Goal: Transaction & Acquisition: Purchase product/service

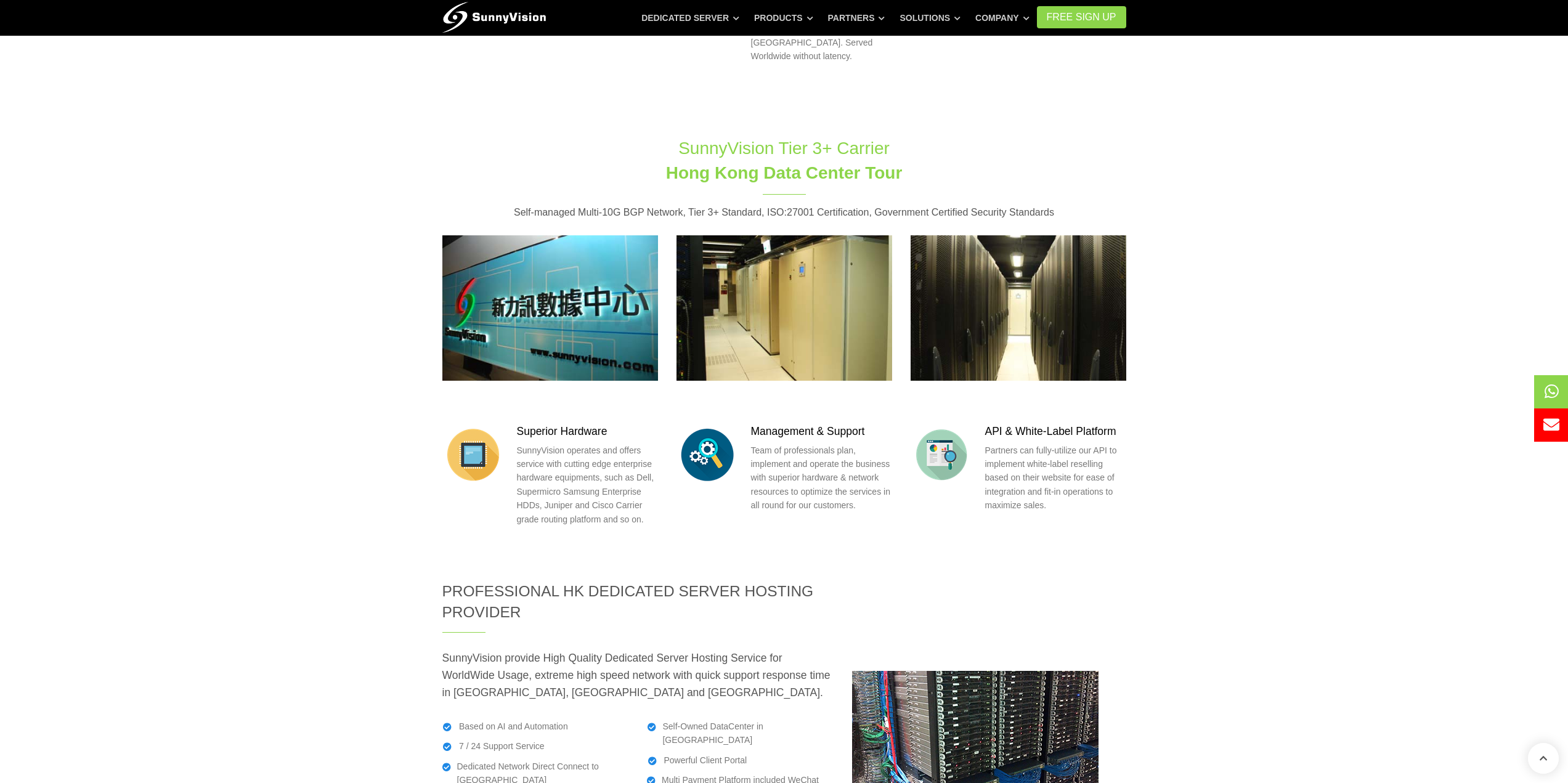
scroll to position [1109, 0]
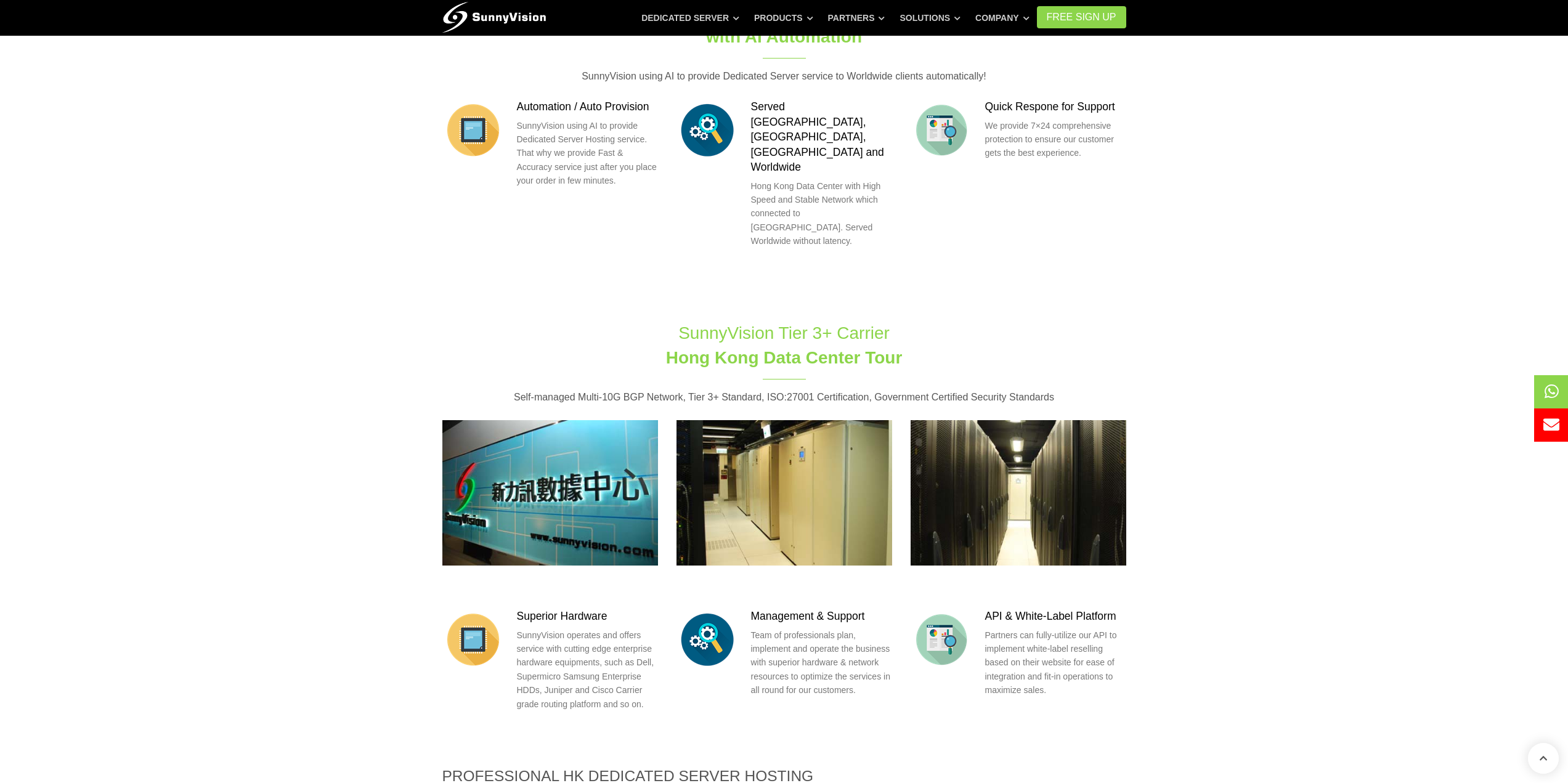
click at [149, 328] on section "SunnyVision Tier 3+ Carrier [GEOGRAPHIC_DATA] Data Center Tour Self-managed Mul…" at bounding box center [784, 534] width 1568 height 463
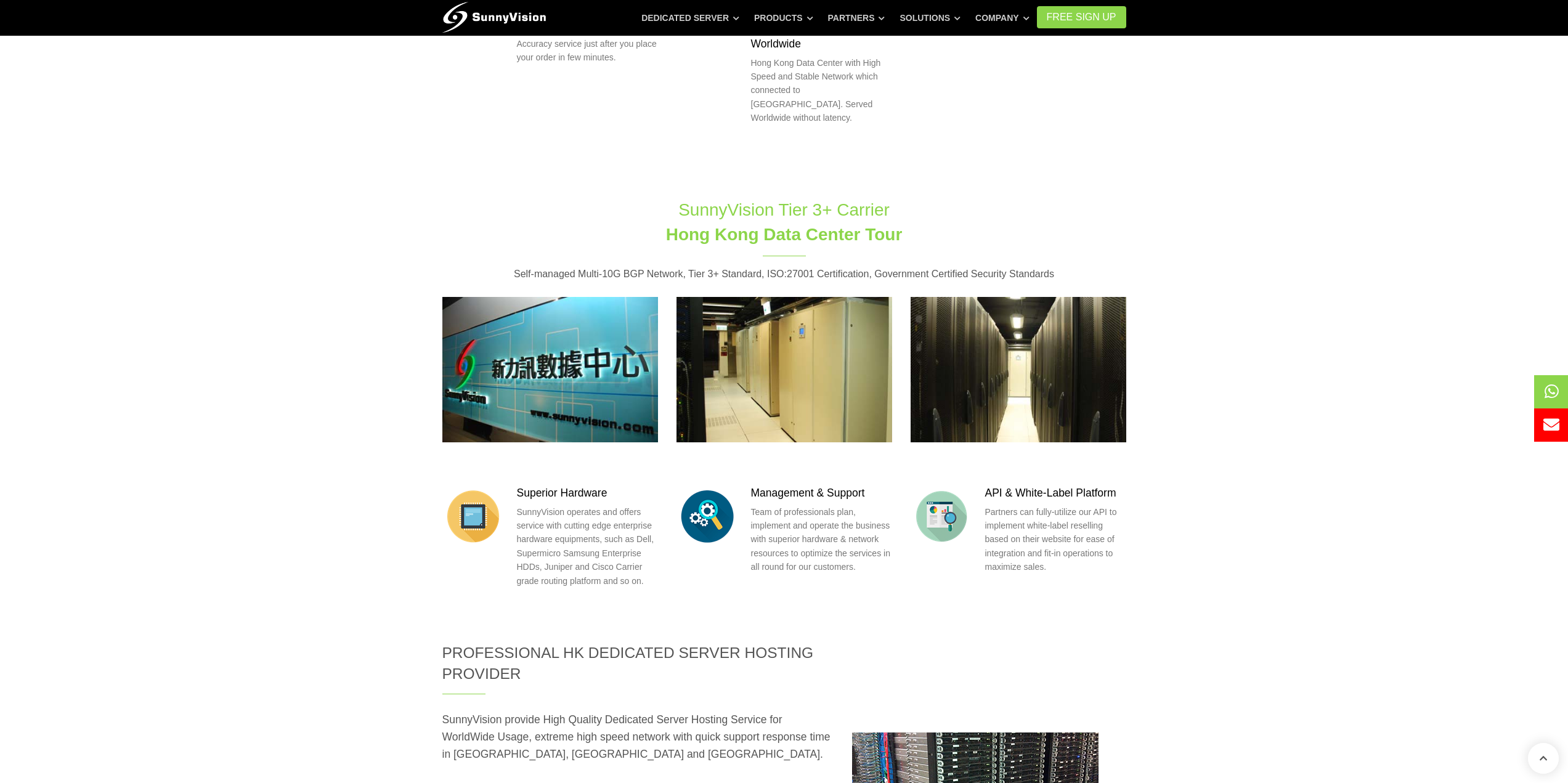
scroll to position [1295, 0]
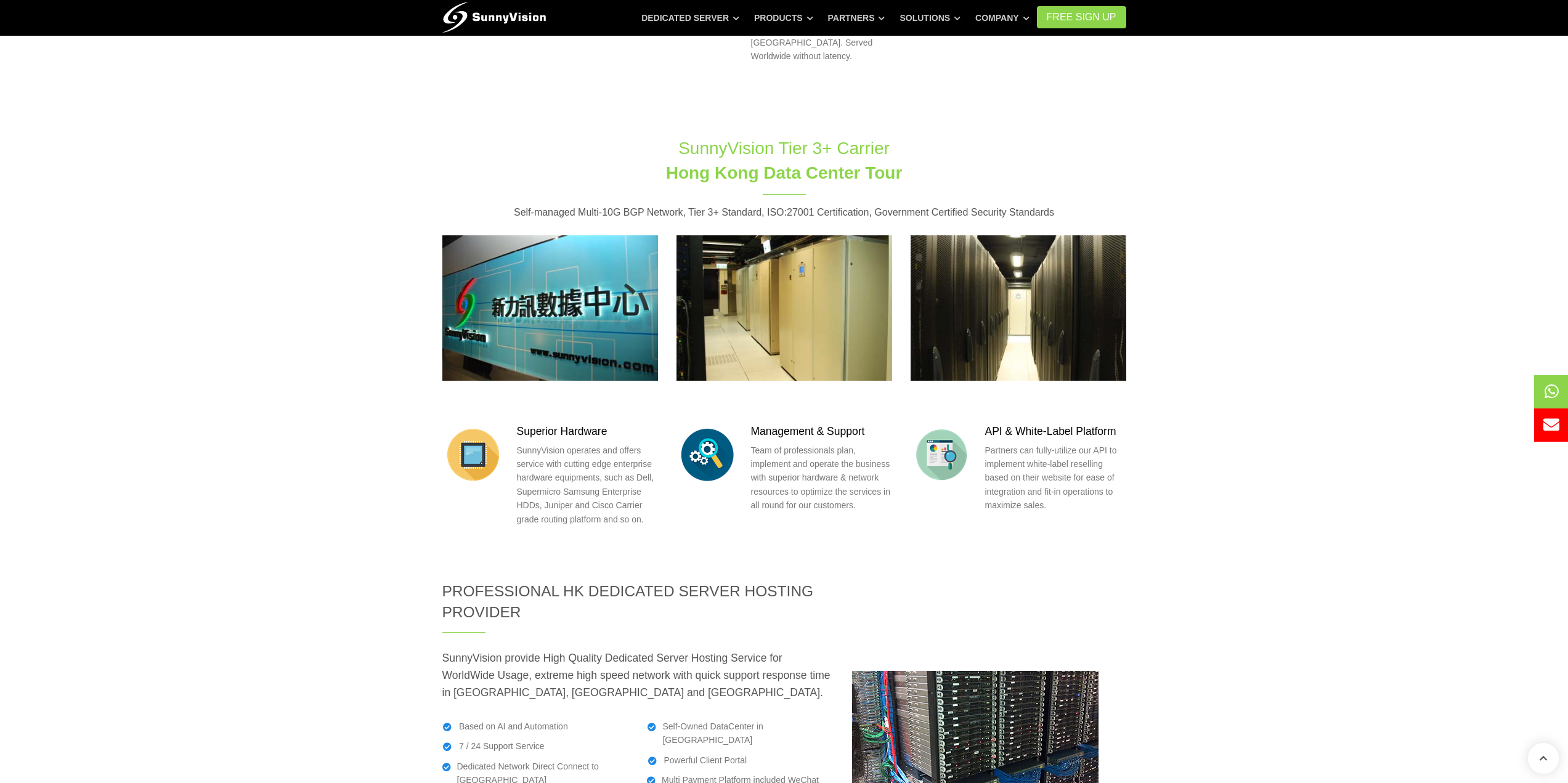
click at [228, 333] on section "SunnyVision Tier 3+ Carrier [GEOGRAPHIC_DATA] Data Center Tour Self-managed Mul…" at bounding box center [784, 348] width 1568 height 463
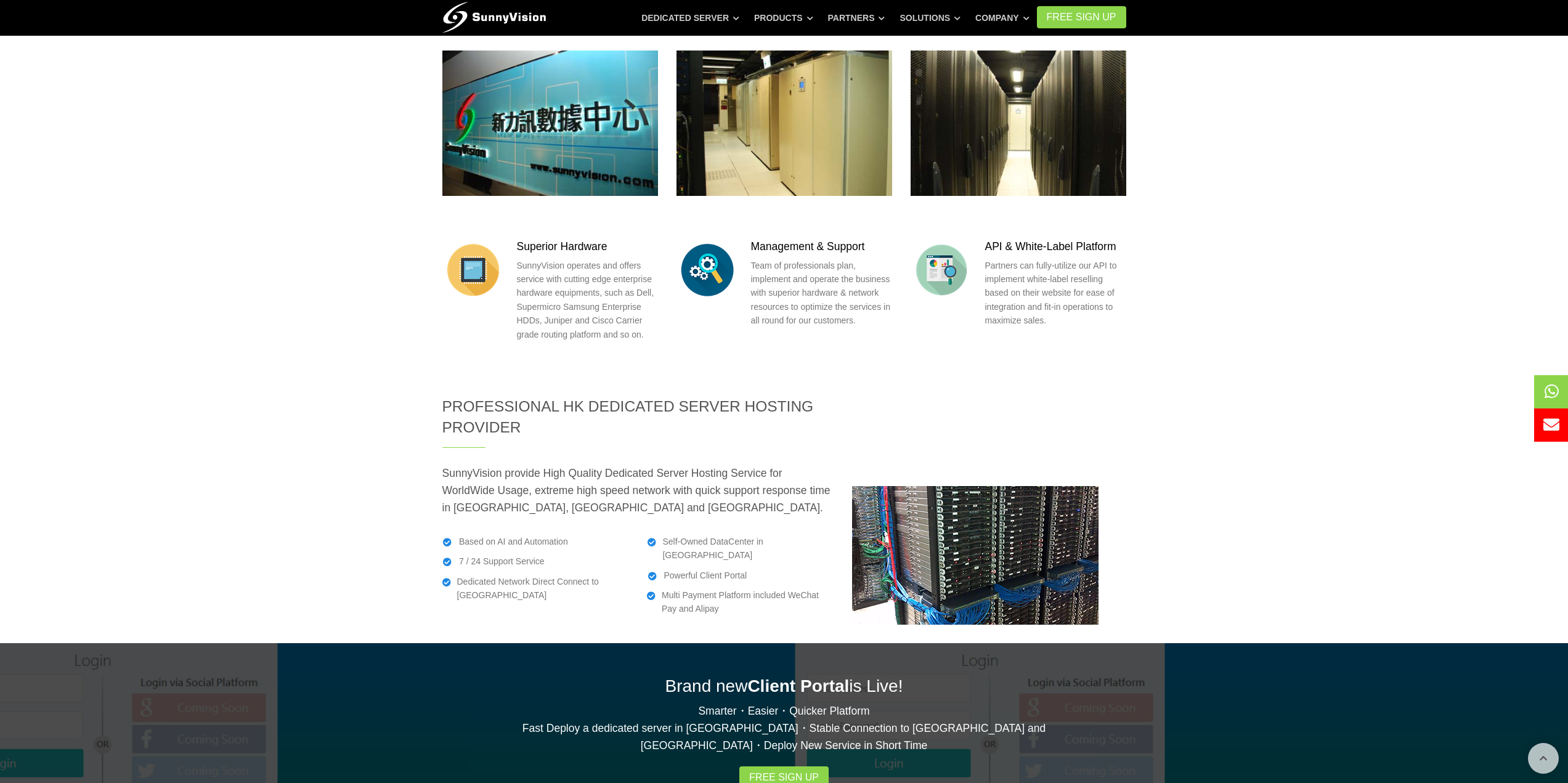
click at [225, 396] on section "Professional HK Dedicated Server Hosting Provider SunnyVision provide High Qual…" at bounding box center [784, 511] width 1568 height 229
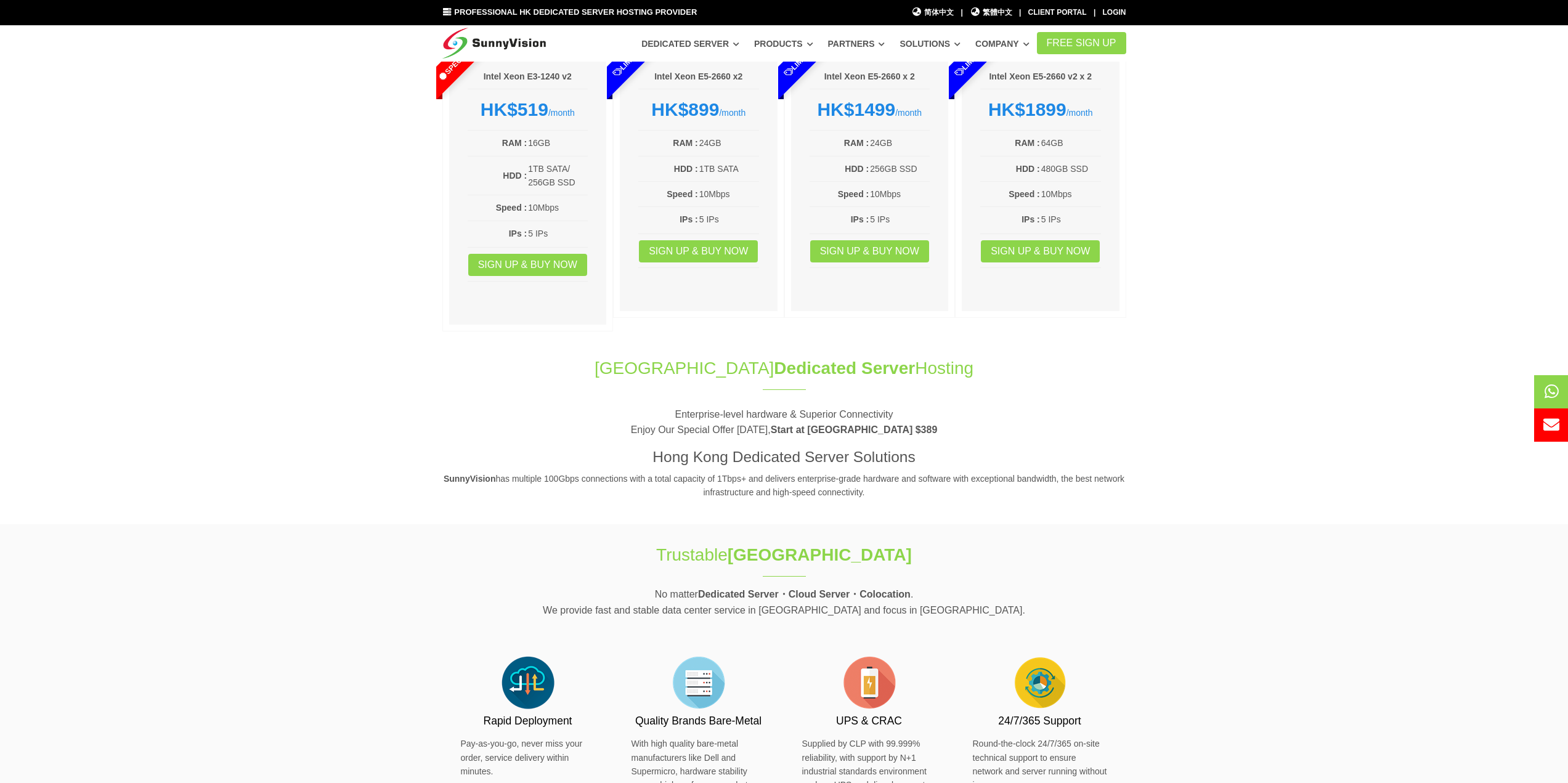
scroll to position [0, 0]
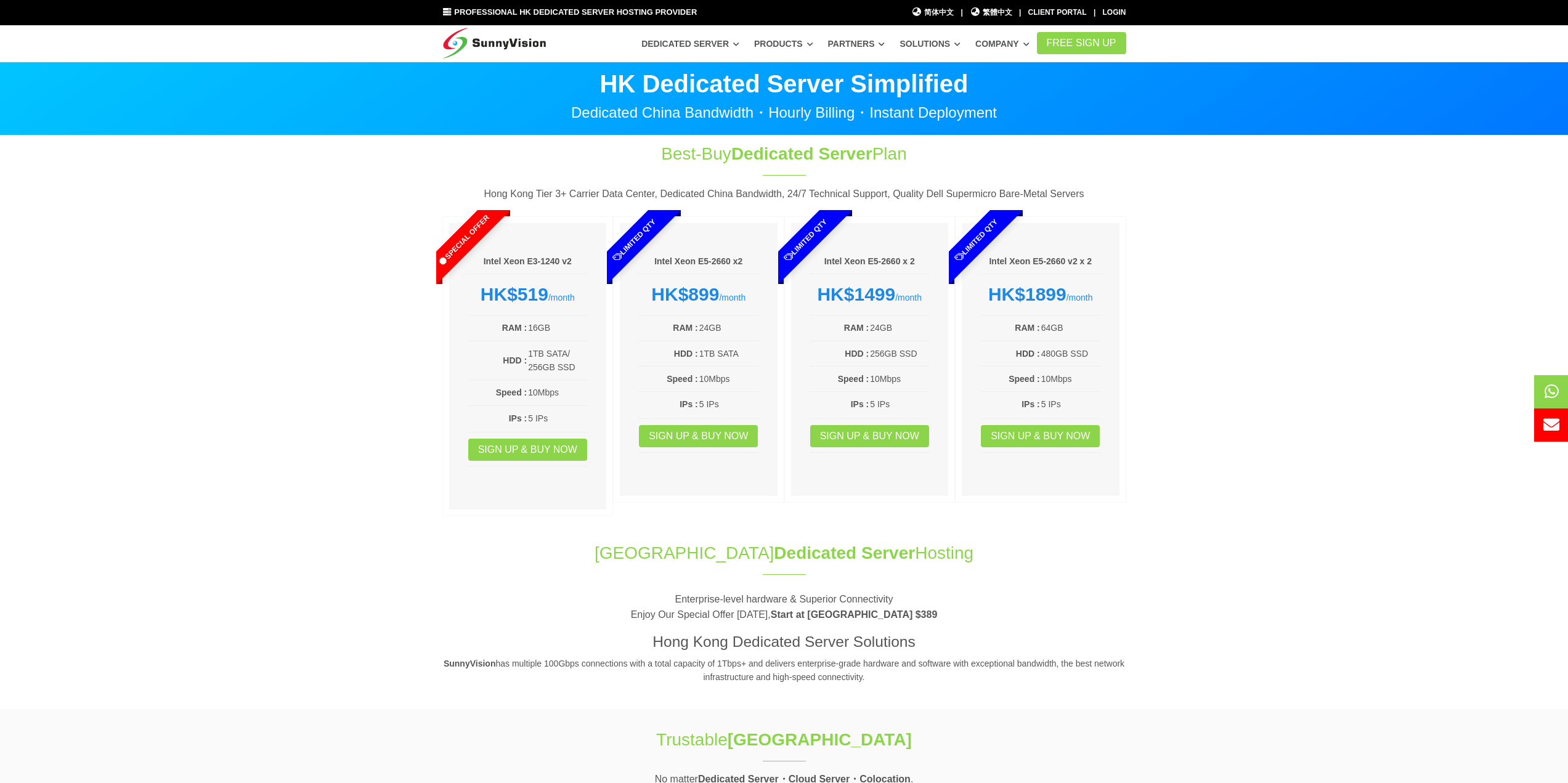
click at [369, 445] on section "Best-Buy Dedicated Server Plan Hong Kong Tier 3+ Carrier Data Center, Dedicated…" at bounding box center [784, 332] width 1568 height 393
click at [349, 371] on section "Best-Buy Dedicated Server Plan Hong Kong Tier 3+ Carrier Data Center, Dedicated…" at bounding box center [784, 332] width 1568 height 393
click at [1464, 355] on section "Best-Buy Dedicated Server Plan Hong Kong Tier 3+ Carrier Data Center, Dedicated…" at bounding box center [784, 332] width 1568 height 393
click at [365, 315] on section "Best-Buy Dedicated Server Plan Hong Kong Tier 3+ Carrier Data Center, Dedicated…" at bounding box center [784, 332] width 1568 height 393
click at [278, 462] on section "Best-Buy Dedicated Server Plan Hong Kong Tier 3+ Carrier Data Center, Dedicated…" at bounding box center [784, 332] width 1568 height 393
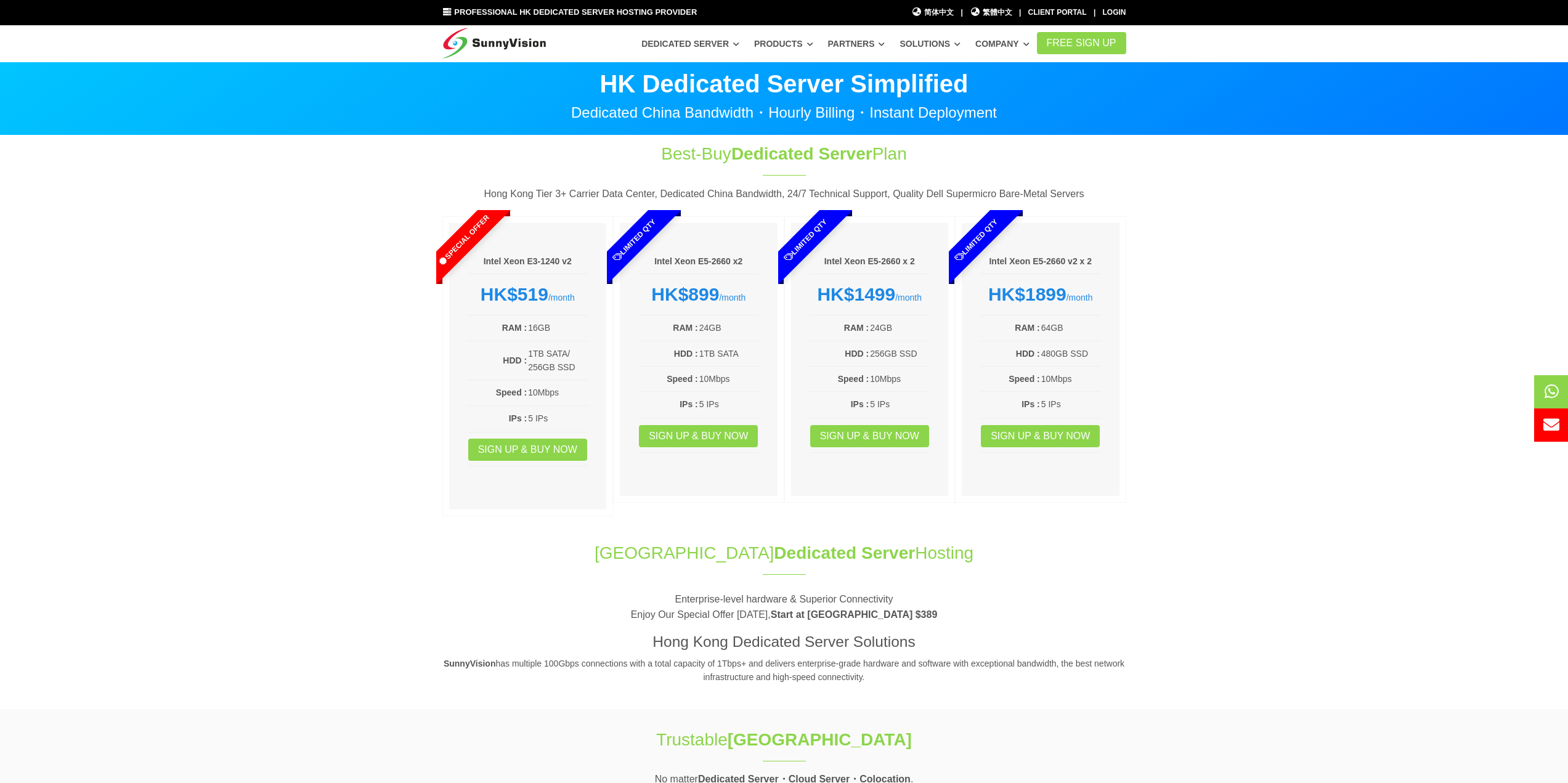
click at [275, 439] on section "Best-Buy Dedicated Server Plan Hong Kong Tier 3+ Carrier Data Center, Dedicated…" at bounding box center [784, 332] width 1568 height 393
click at [299, 297] on section "Best-Buy Dedicated Server Plan Hong Kong Tier 3+ Carrier Data Center, Dedicated…" at bounding box center [784, 332] width 1568 height 393
click at [282, 193] on section "Best-Buy Dedicated Server Plan Hong Kong Tier 3+ Carrier Data Center, Dedicated…" at bounding box center [784, 332] width 1568 height 393
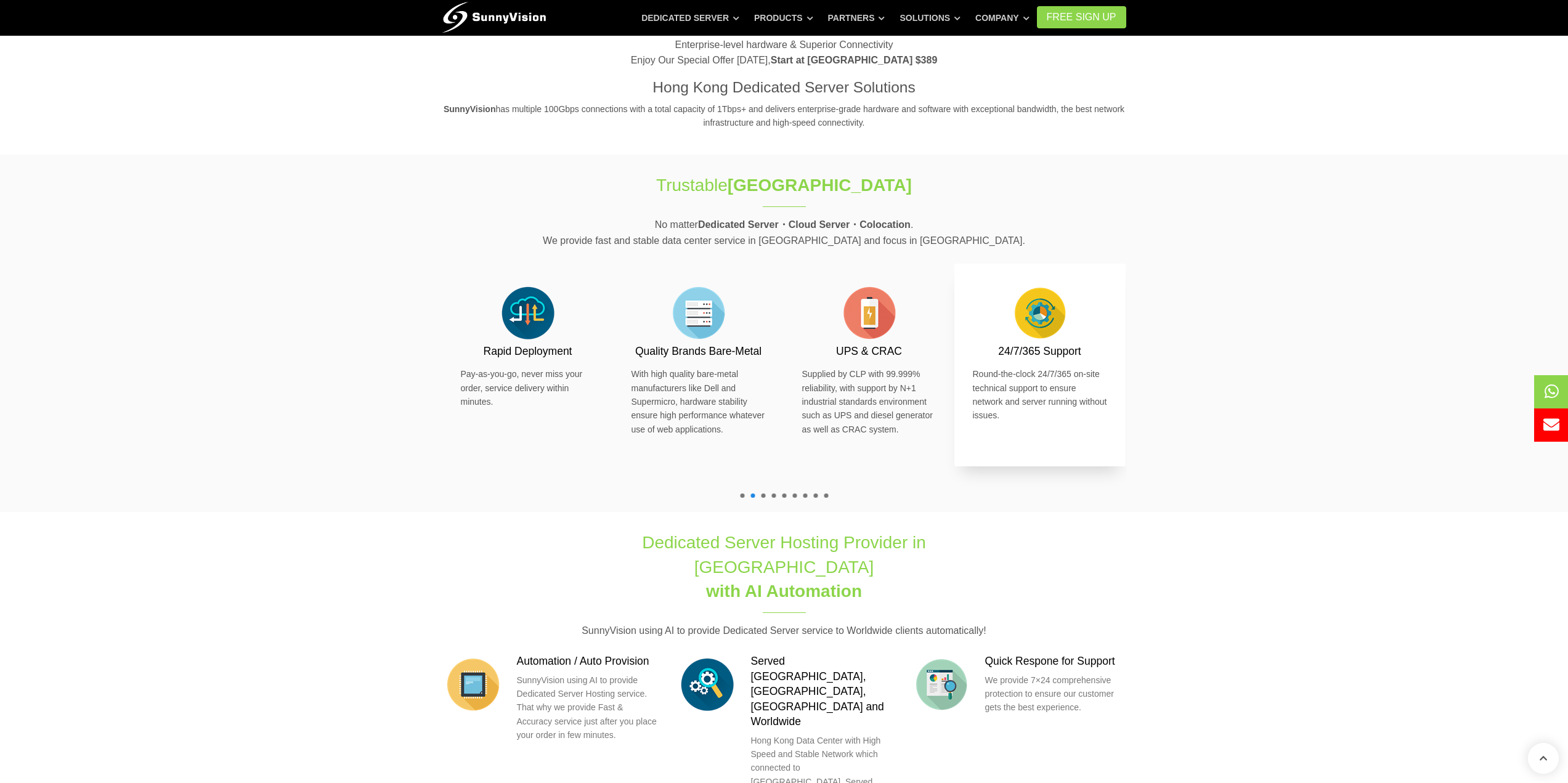
scroll to position [616, 0]
